Goal: Task Accomplishment & Management: Use online tool/utility

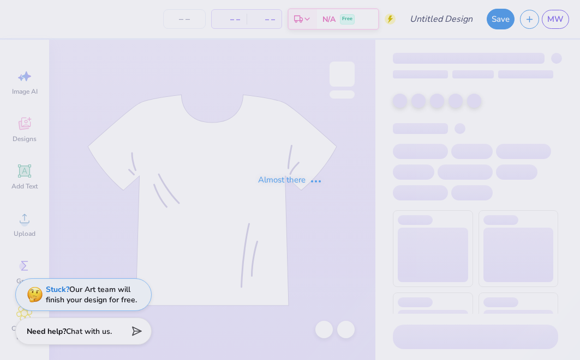
type input "[GEOGRAPHIC_DATA] : [PERSON_NAME]"
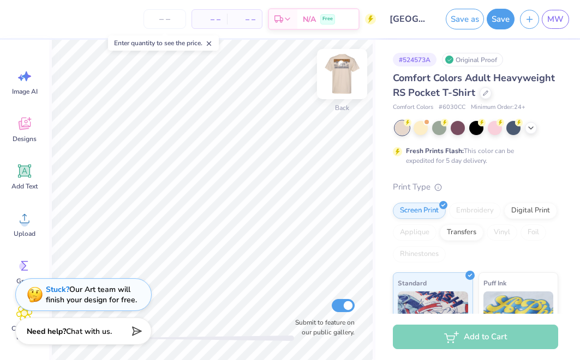
click at [347, 70] on img at bounding box center [342, 74] width 44 height 44
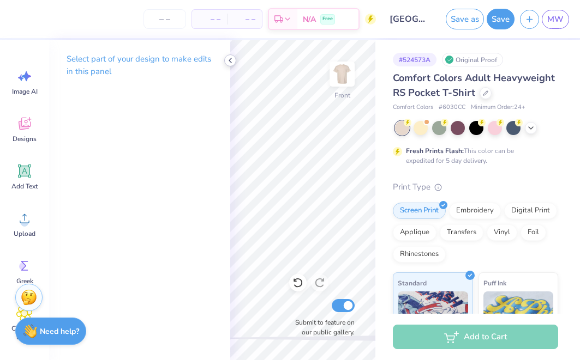
click at [230, 59] on icon at bounding box center [230, 60] width 9 height 9
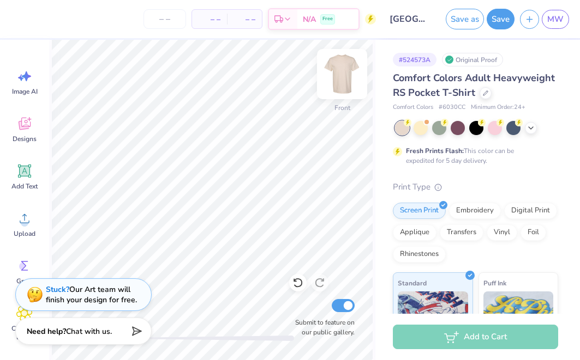
click at [339, 79] on img at bounding box center [342, 74] width 44 height 44
click at [532, 126] on polyline at bounding box center [530, 127] width 4 height 2
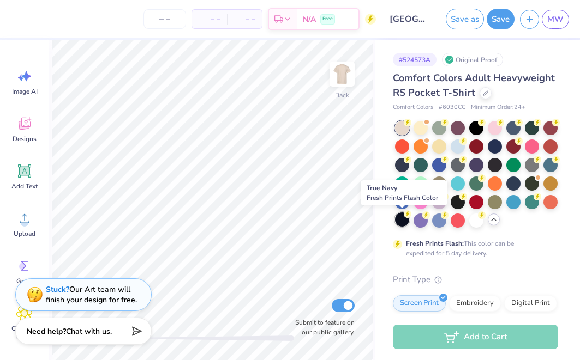
click at [401, 219] on div at bounding box center [402, 220] width 14 height 14
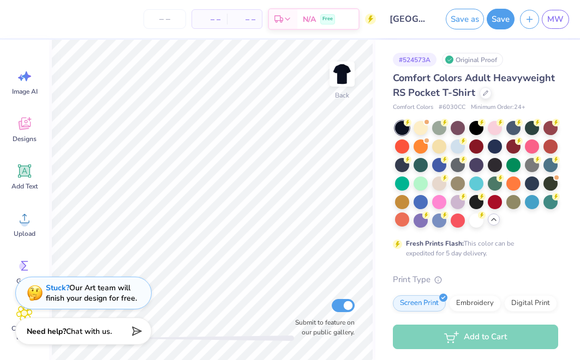
click at [128, 281] on div "Stuck? Our Art team will finish your design for free." at bounding box center [83, 293] width 136 height 33
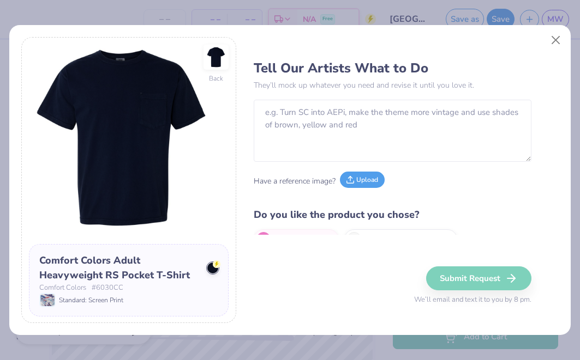
click at [367, 183] on button "Upload" at bounding box center [362, 180] width 45 height 16
click at [378, 180] on button "Upload" at bounding box center [362, 180] width 45 height 16
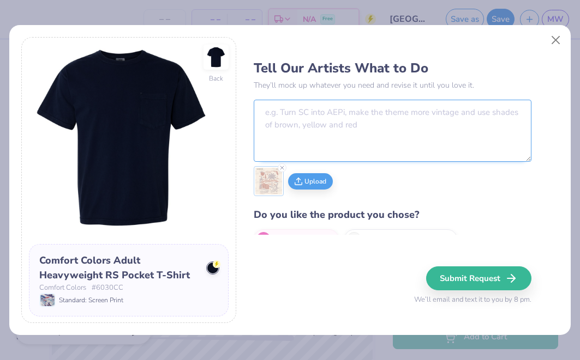
click at [352, 126] on textarea at bounding box center [392, 131] width 277 height 62
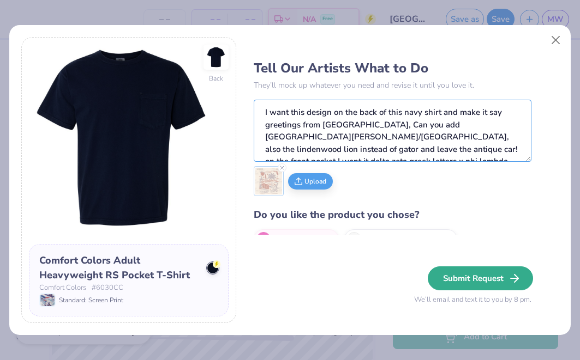
type textarea "I want this design on the back of this navy shirt and make it say greetings fro…"
click at [457, 281] on button "Submit Request" at bounding box center [479, 279] width 105 height 24
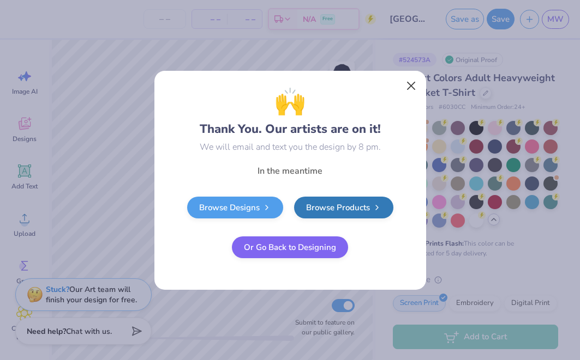
click at [413, 89] on button "Close" at bounding box center [410, 85] width 21 height 21
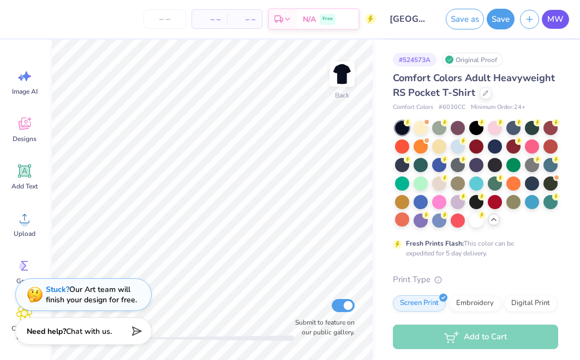
click at [555, 19] on span "MW" at bounding box center [555, 19] width 16 height 13
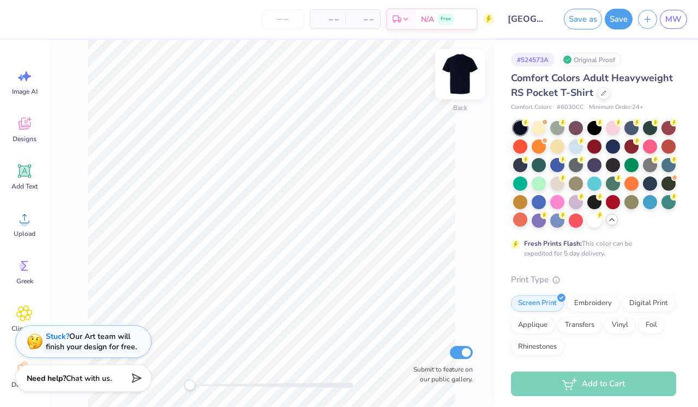
click at [455, 80] on img at bounding box center [460, 74] width 44 height 44
click at [579, 16] on span "MW" at bounding box center [673, 19] width 16 height 13
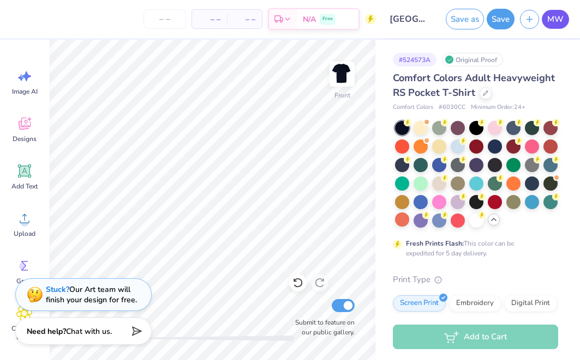
click at [557, 20] on span "MW" at bounding box center [555, 19] width 16 height 13
click at [558, 21] on span "MW" at bounding box center [555, 19] width 16 height 13
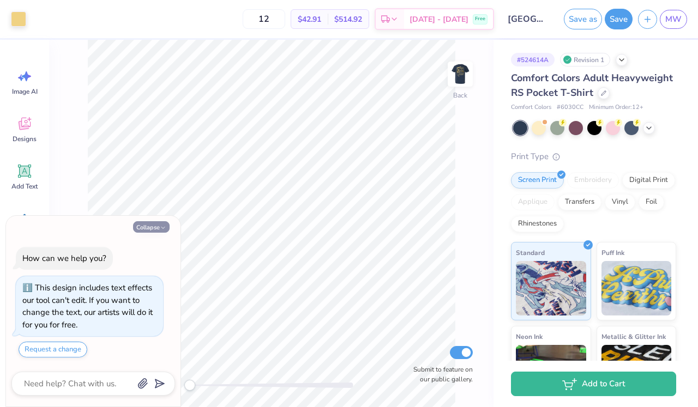
click at [159, 227] on button "Collapse" at bounding box center [151, 226] width 37 height 11
type textarea "x"
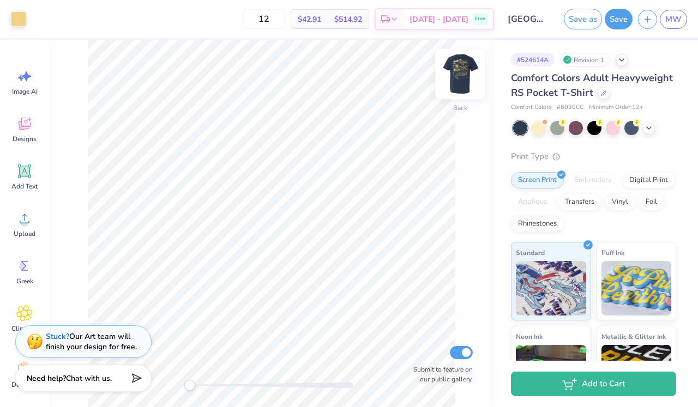
click at [461, 79] on img at bounding box center [460, 74] width 44 height 44
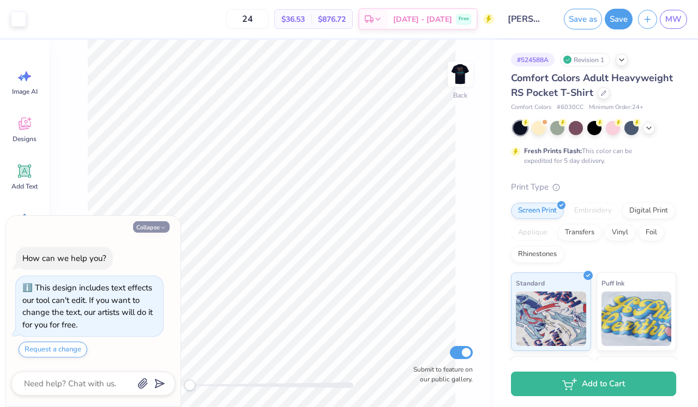
click at [157, 230] on button "Collapse" at bounding box center [151, 226] width 37 height 11
type textarea "x"
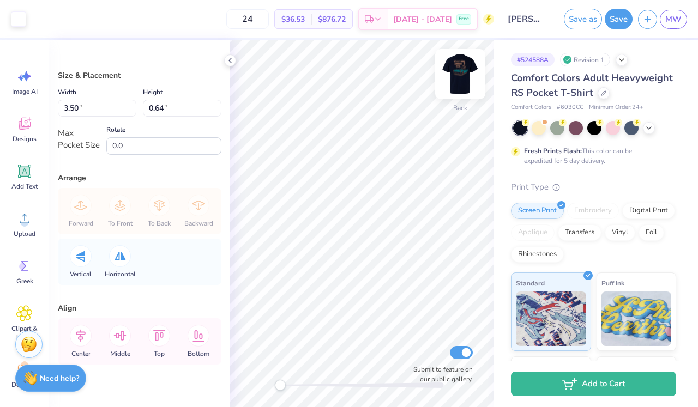
click at [459, 75] on img at bounding box center [460, 74] width 44 height 44
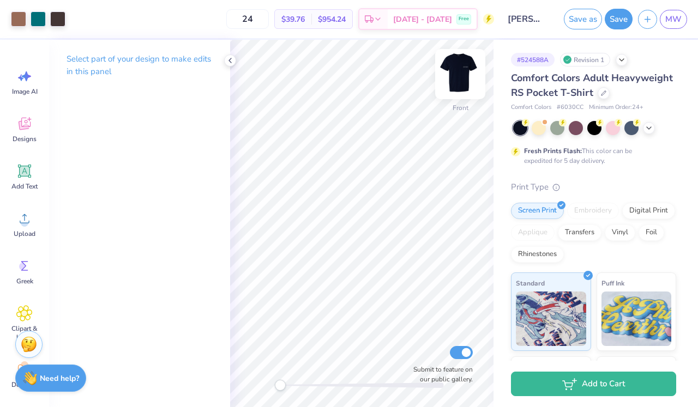
click at [458, 76] on img at bounding box center [460, 74] width 44 height 44
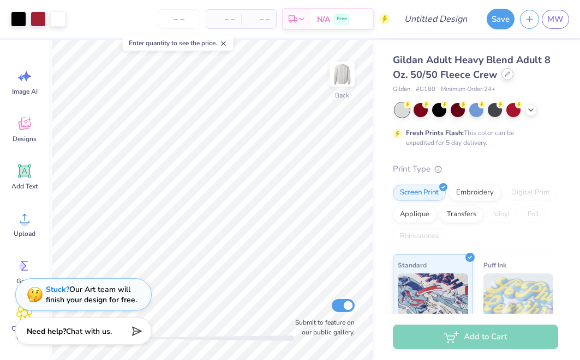
click at [506, 76] on icon at bounding box center [506, 73] width 5 height 5
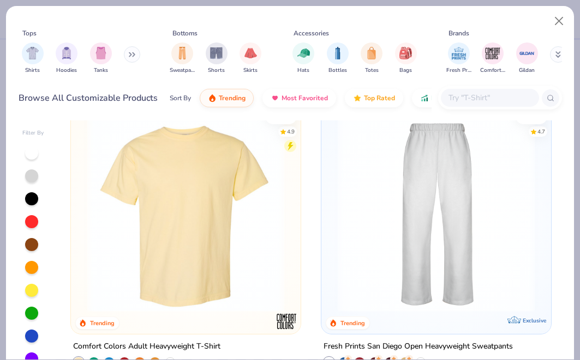
scroll to position [873, 0]
click at [560, 22] on button "Close" at bounding box center [558, 21] width 21 height 21
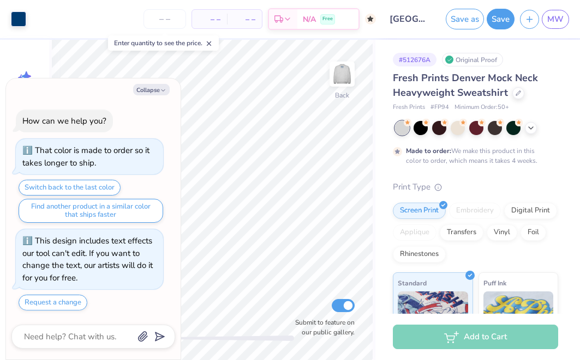
click at [146, 84] on div "Collapse How can we help you? That color is made to order so it takes longer to…" at bounding box center [93, 220] width 174 height 282
click at [149, 94] on button "Collapse" at bounding box center [151, 89] width 37 height 11
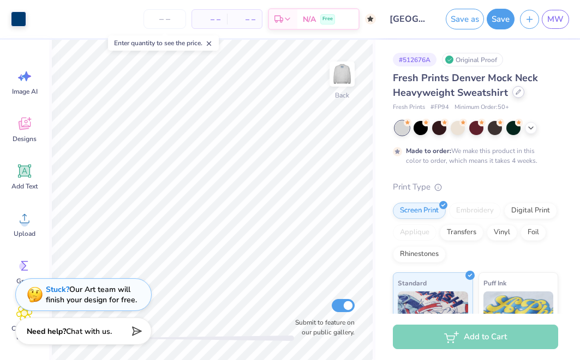
click at [514, 96] on div at bounding box center [518, 92] width 12 height 12
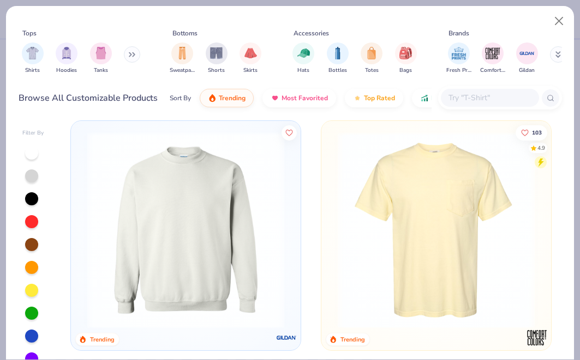
scroll to position [2069, 0]
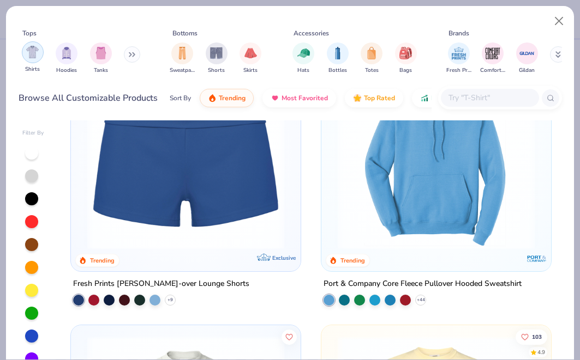
click at [36, 61] on div "filter for Shirts" at bounding box center [33, 52] width 22 height 22
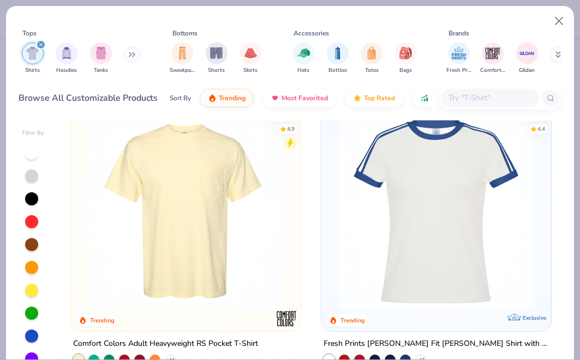
scroll to position [612, 0]
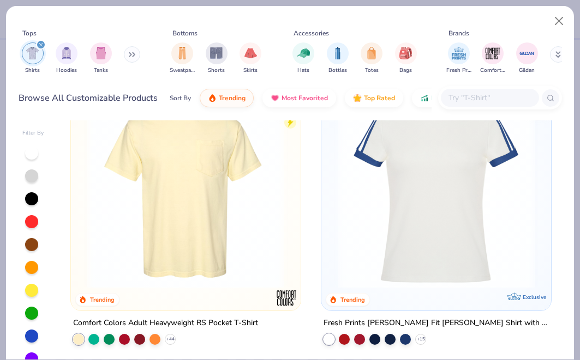
click at [226, 214] on img at bounding box center [186, 190] width 208 height 197
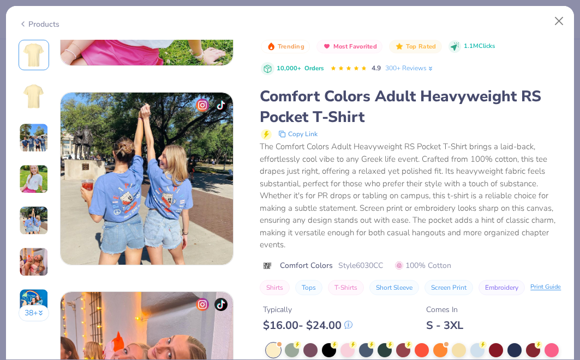
click at [486, 280] on div "Shirts Tops T-Shirts Short Sleeve Screen Print Embroidery Print Guide" at bounding box center [410, 287] width 301 height 15
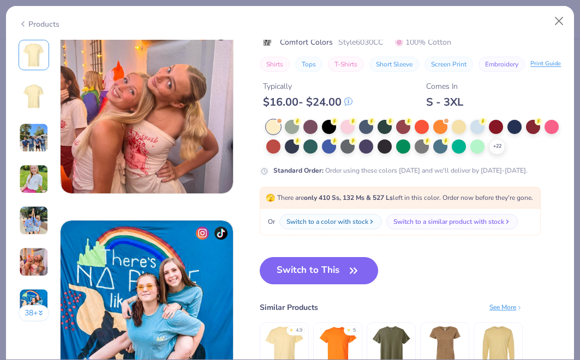
scroll to position [1022, 0]
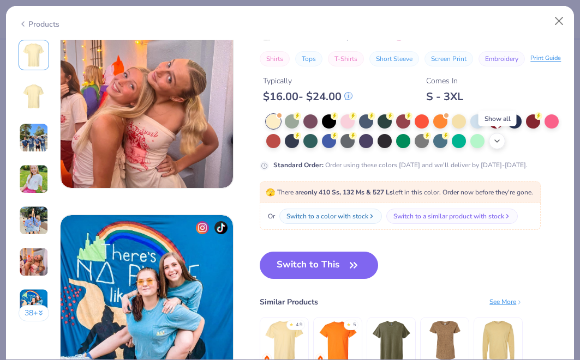
click at [497, 146] on div "+ 22" at bounding box center [496, 141] width 16 height 16
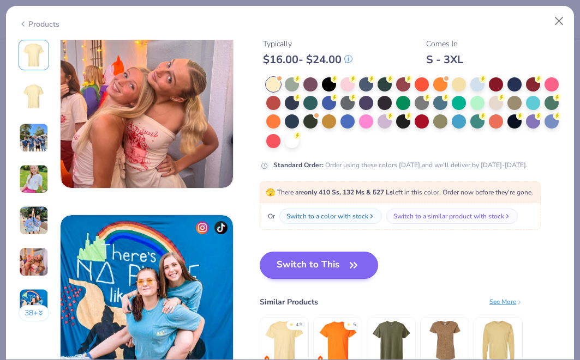
click at [310, 258] on button "Switch to This" at bounding box center [319, 265] width 118 height 27
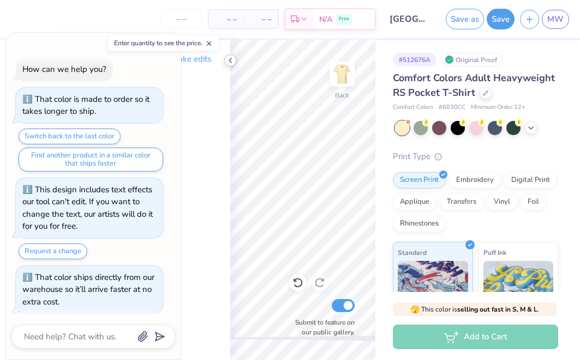
click at [227, 62] on icon at bounding box center [230, 60] width 9 height 9
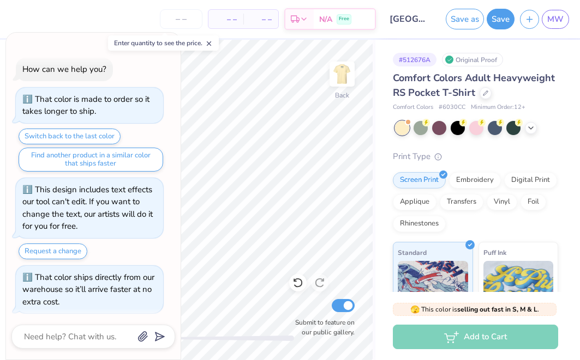
click at [210, 43] on icon at bounding box center [209, 44] width 8 height 8
click at [163, 45] on icon "button" at bounding box center [163, 44] width 7 height 7
type textarea "x"
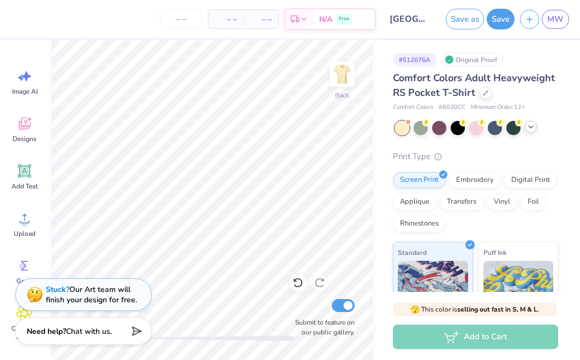
click at [530, 129] on icon at bounding box center [530, 127] width 9 height 9
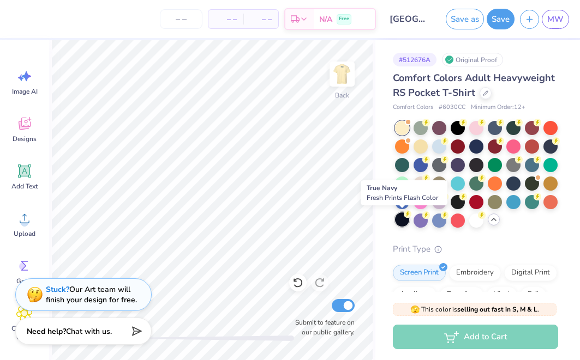
click at [402, 221] on div at bounding box center [402, 220] width 14 height 14
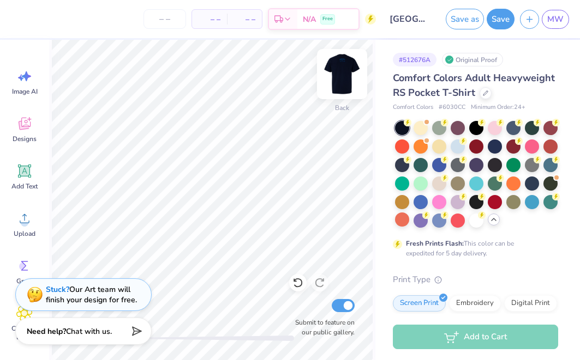
click at [334, 82] on img at bounding box center [342, 74] width 44 height 44
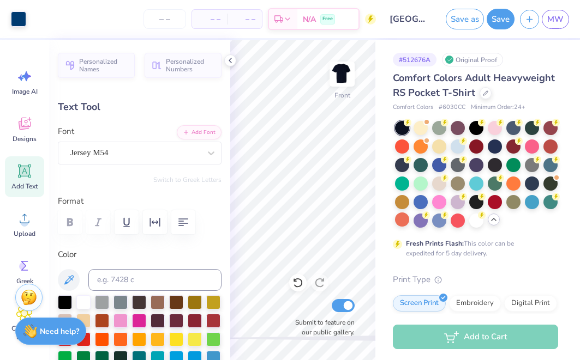
type input "1.01"
click at [230, 61] on icon at bounding box center [230, 60] width 9 height 9
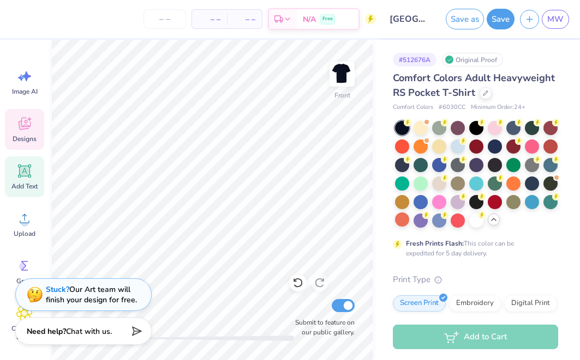
click at [21, 129] on icon at bounding box center [24, 125] width 10 height 9
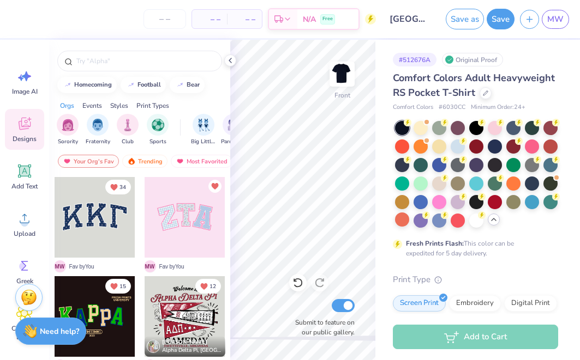
click at [174, 330] on div at bounding box center [184, 316] width 81 height 81
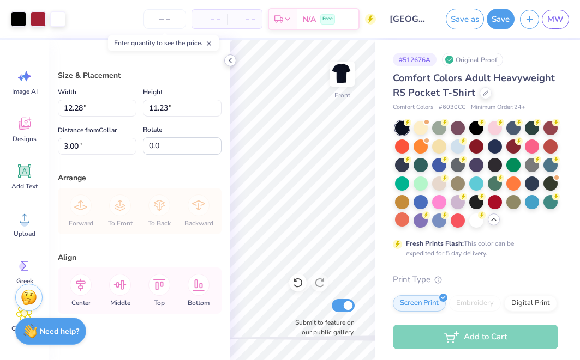
click at [230, 65] on div at bounding box center [230, 61] width 12 height 12
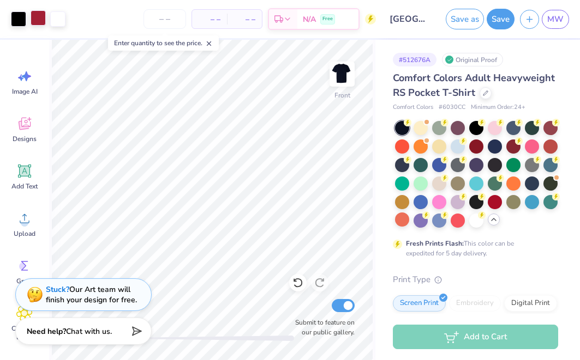
click at [40, 19] on div at bounding box center [38, 17] width 15 height 15
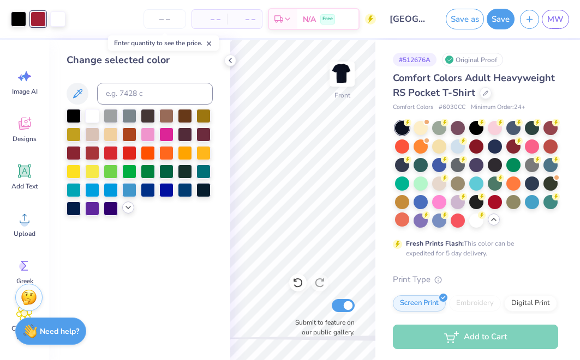
click at [125, 212] on icon at bounding box center [128, 207] width 9 height 9
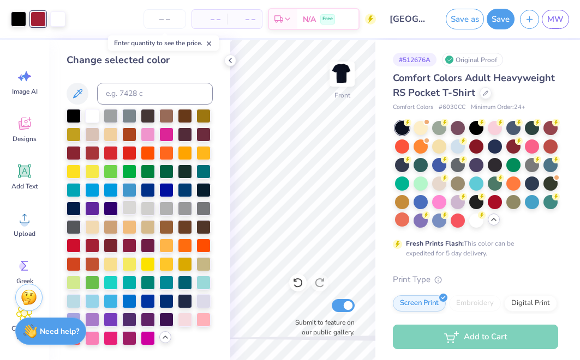
click at [131, 207] on div at bounding box center [129, 208] width 14 height 14
click at [297, 283] on icon at bounding box center [297, 282] width 11 height 11
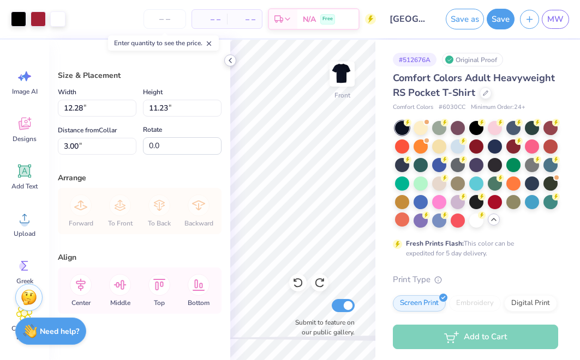
click at [233, 63] on icon at bounding box center [230, 60] width 9 height 9
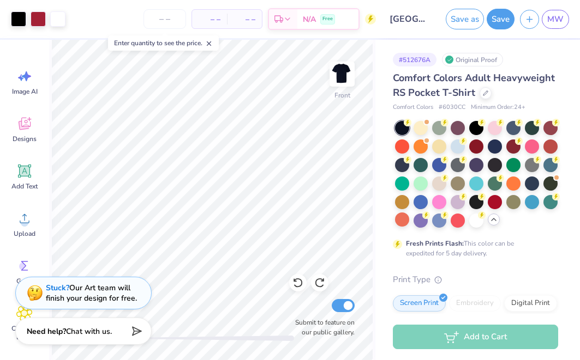
click at [123, 287] on div "Stuck? Our Art team will finish your design for free." at bounding box center [91, 293] width 91 height 21
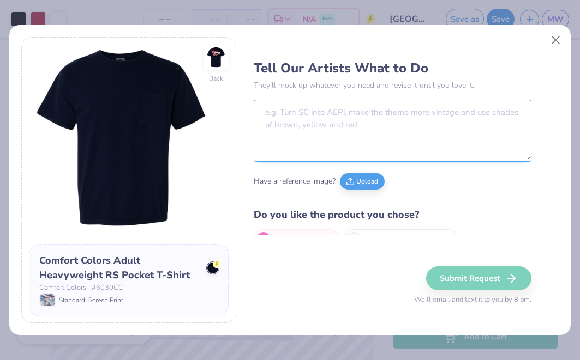
click at [363, 140] on textarea at bounding box center [392, 131] width 277 height 62
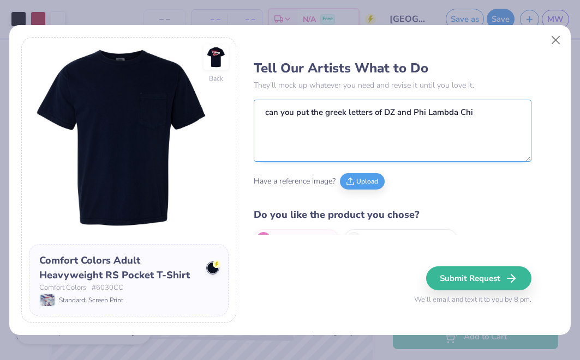
click at [409, 114] on textarea "can you put the greek letters of DZ and Phi Lambda Chi" at bounding box center [392, 131] width 277 height 62
click at [484, 117] on textarea "can you put the greek letters of DZ X Phi Lambda Chi" at bounding box center [392, 131] width 277 height 62
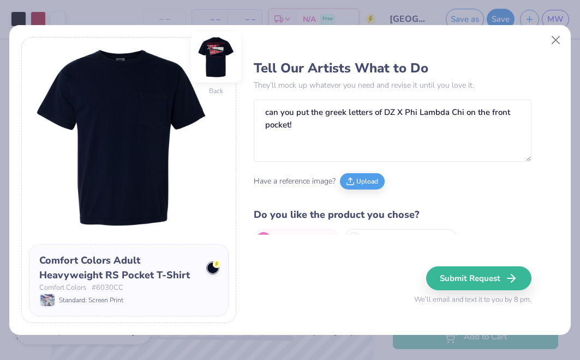
click at [219, 62] on img at bounding box center [216, 57] width 50 height 50
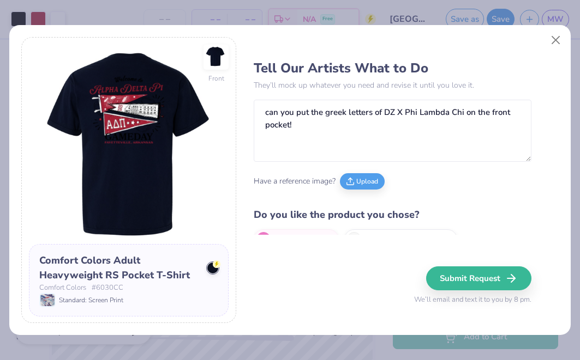
click at [162, 114] on img at bounding box center [129, 145] width 200 height 200
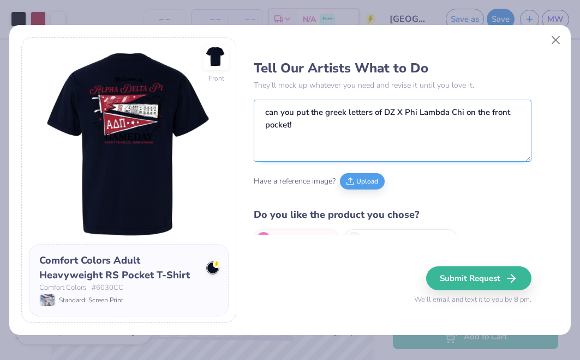
click at [327, 128] on textarea "can you put the greek letters of DZ X Phi Lambda Chi on the front pocket!" at bounding box center [392, 131] width 277 height 62
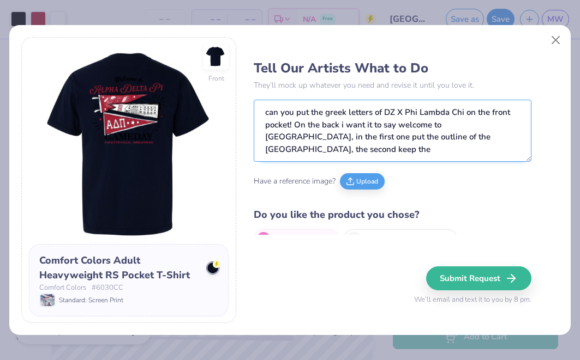
click at [486, 128] on textarea "can you put the greek letters of DZ X Phi Lambda Chi on the front pocket! On th…" at bounding box center [392, 131] width 277 height 62
click at [460, 155] on textarea "can you put the greek letters of DZ X Phi Lambda Chi on the front pocket! On th…" at bounding box center [392, 131] width 277 height 62
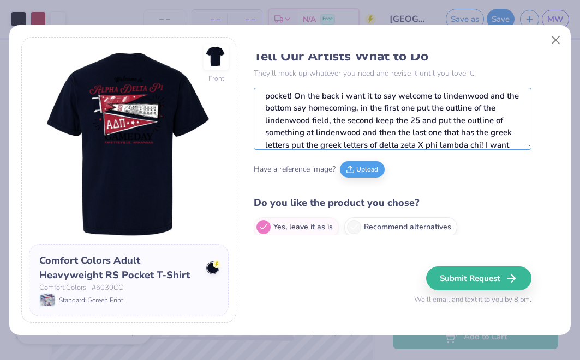
scroll to position [29, 0]
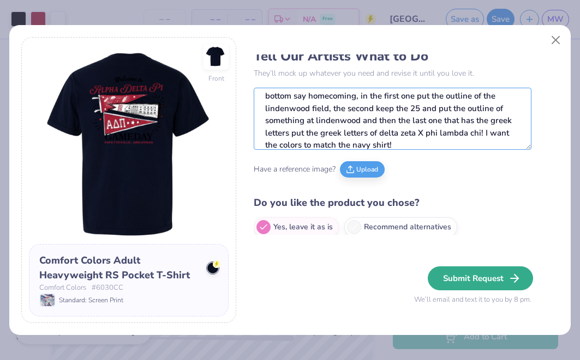
type textarea "can you put the greek letters of DZ X Phi Lambda Chi on the front pocket! On th…"
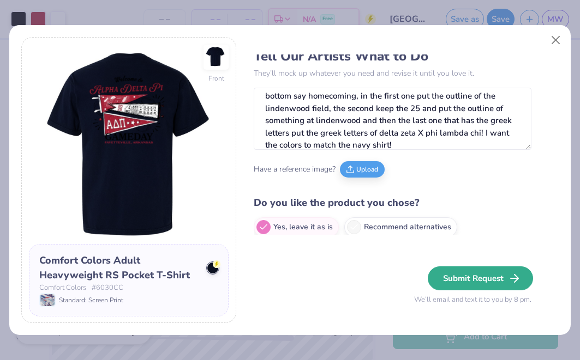
click at [492, 273] on button "Submit Request" at bounding box center [479, 279] width 105 height 24
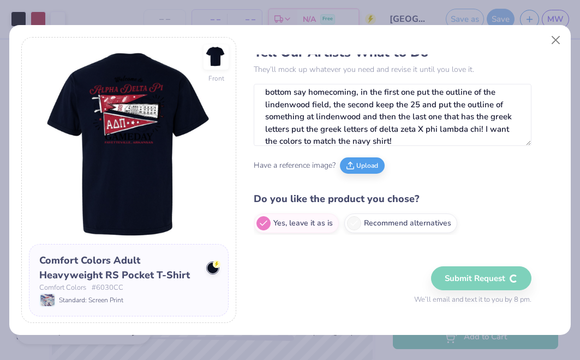
scroll to position [21, 0]
